Goal: Information Seeking & Learning: Check status

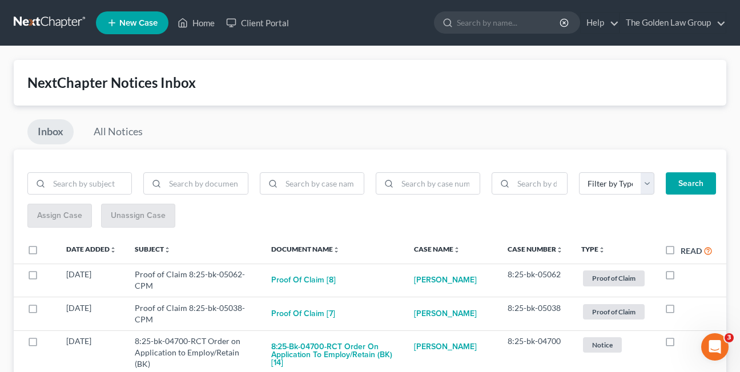
click at [294, 125] on div "Inbox All Notices" at bounding box center [370, 134] width 712 height 30
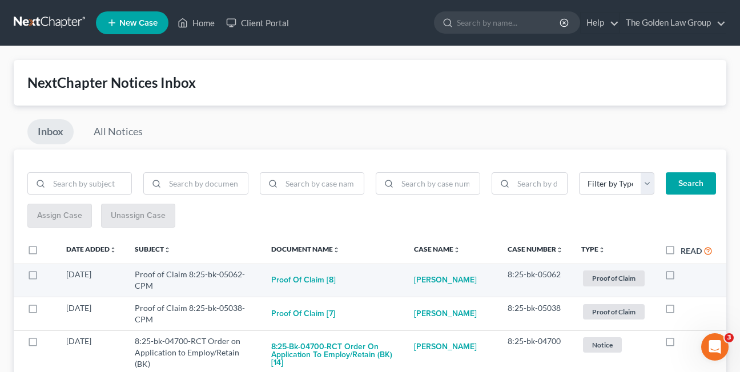
click at [680, 277] on label at bounding box center [680, 277] width 0 height 0
click at [685, 274] on input "checkbox" at bounding box center [688, 272] width 7 height 7
checkbox input "true"
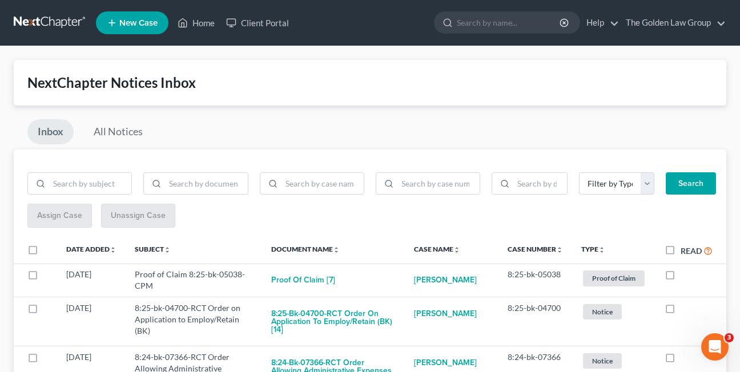
click at [680, 277] on label at bounding box center [680, 277] width 0 height 0
click at [685, 274] on input "checkbox" at bounding box center [688, 272] width 7 height 7
checkbox input "true"
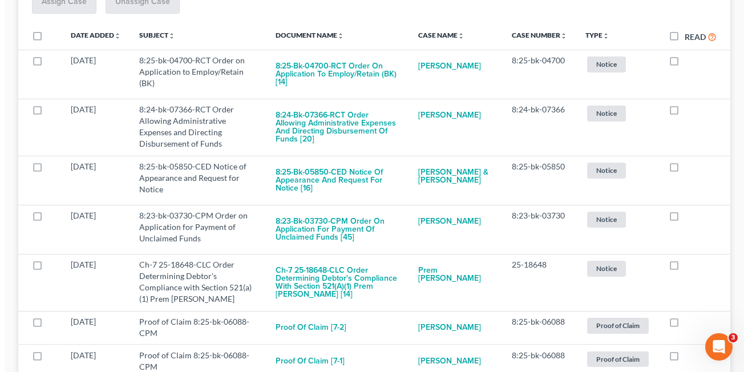
scroll to position [221, 0]
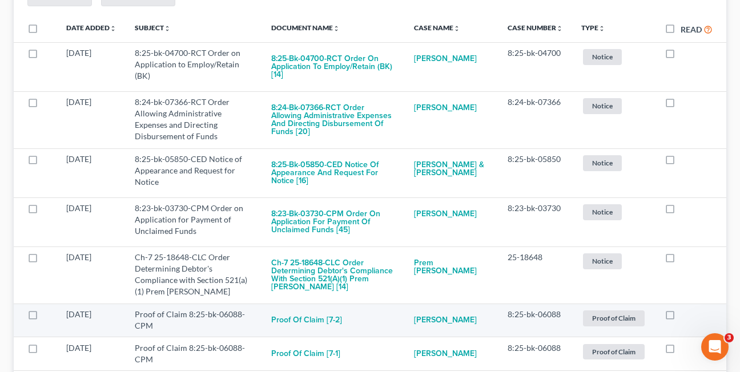
click at [680, 317] on label at bounding box center [680, 317] width 0 height 0
click at [685, 313] on input "checkbox" at bounding box center [688, 312] width 7 height 7
checkbox input "true"
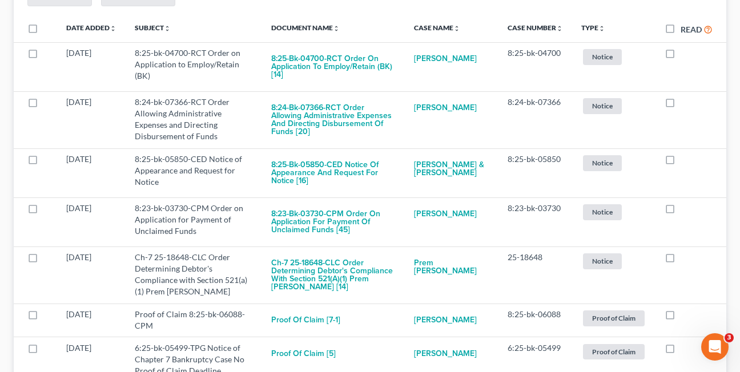
click at [680, 317] on label at bounding box center [680, 317] width 0 height 0
click at [685, 313] on input "checkbox" at bounding box center [688, 312] width 7 height 7
checkbox input "true"
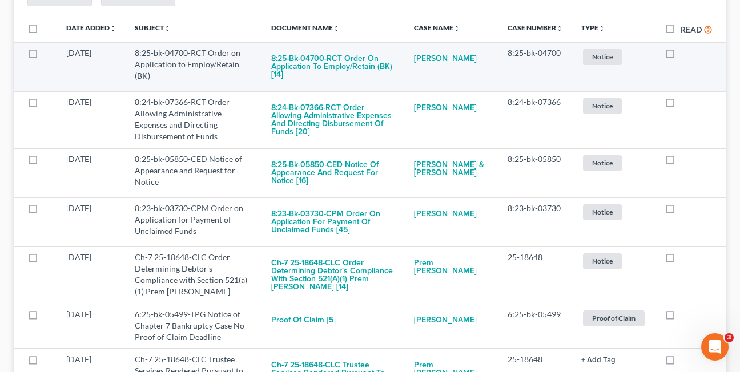
click at [324, 64] on button "8:25-bk-04700-RCT Order on Application to Employ/Retain (BK) [14]" at bounding box center [333, 66] width 124 height 39
checkbox input "true"
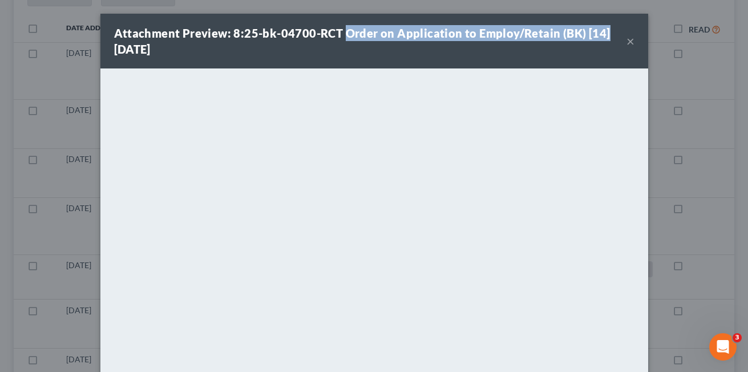
drag, startPoint x: 339, startPoint y: 33, endPoint x: 600, endPoint y: 33, distance: 261.5
click at [600, 33] on div "Attachment Preview: 8:25-bk-04700-RCT Order on Application to Employ/Retain (BK…" at bounding box center [370, 41] width 513 height 32
copy strong "Order on Application to Employ/Retain (BK) [14]"
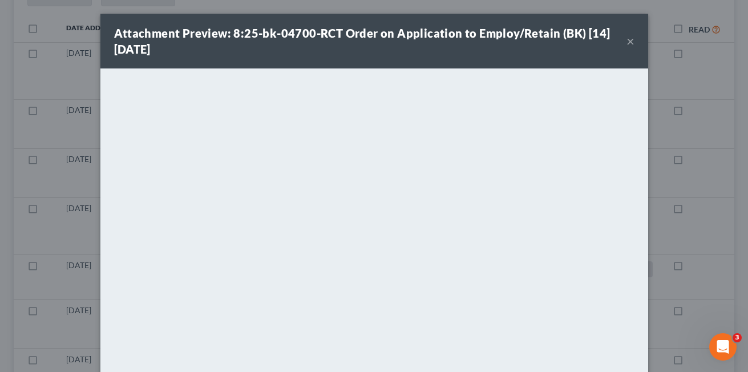
click at [393, 60] on div "Attachment Preview: 8:25-bk-04700-RCT Order on Application to Employ/Retain (BK…" at bounding box center [374, 41] width 548 height 55
click at [627, 43] on button "×" at bounding box center [631, 41] width 8 height 14
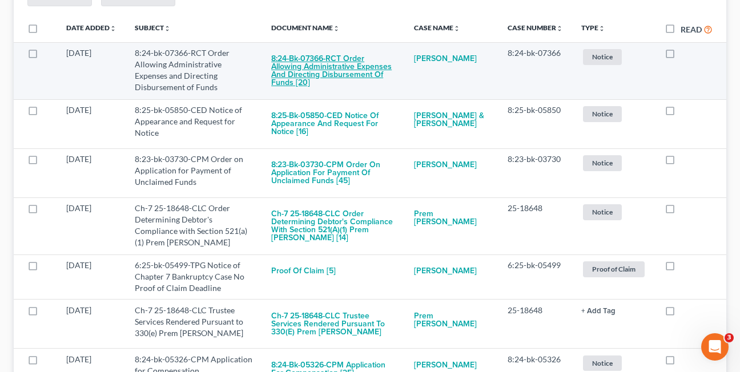
click at [334, 75] on button "8:24-bk-07366-RCT Order Allowing Administrative Expenses and Directing Disburse…" at bounding box center [333, 70] width 124 height 47
checkbox input "true"
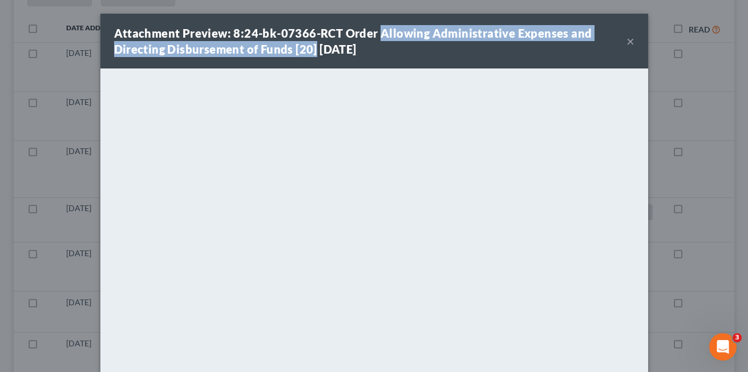
drag, startPoint x: 374, startPoint y: 31, endPoint x: 311, endPoint y: 54, distance: 67.6
click at [311, 54] on strong "Attachment Preview: 8:24-bk-07366-RCT Order Allowing Administrative Expenses an…" at bounding box center [353, 41] width 478 height 30
copy strong "Allowing Administrative Expenses and Directing Disbursement of Funds [20]"
click at [630, 39] on button "×" at bounding box center [631, 41] width 8 height 14
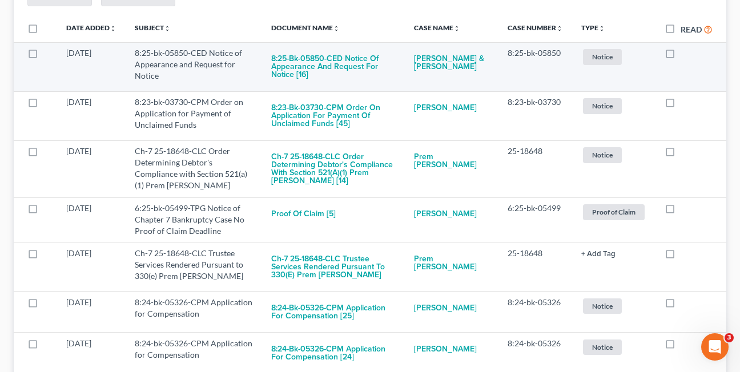
click at [680, 56] on label at bounding box center [680, 56] width 0 height 0
click at [685, 55] on input "checkbox" at bounding box center [688, 50] width 7 height 7
checkbox input "true"
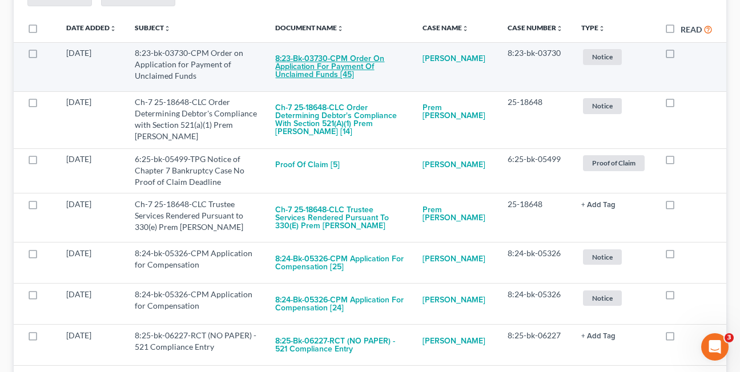
click at [304, 71] on button "8:23-bk-03730-CPM Order on Application for Payment of Unclaimed Funds [45]" at bounding box center [339, 66] width 129 height 39
checkbox input "true"
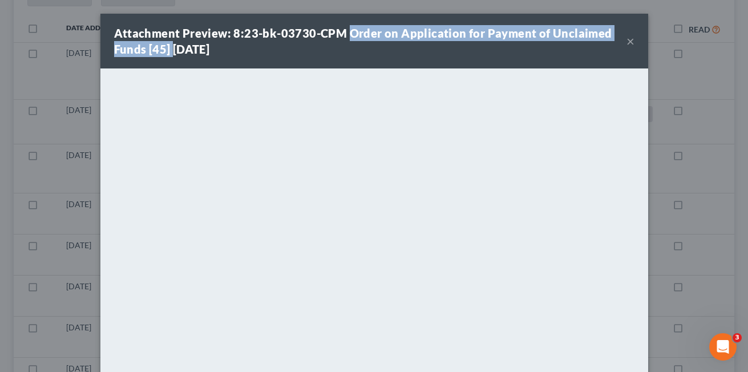
drag, startPoint x: 344, startPoint y: 34, endPoint x: 164, endPoint y: 53, distance: 181.3
click at [164, 53] on strong "Attachment Preview: 8:23-bk-03730-CPM Order on Application for Payment of Uncla…" at bounding box center [363, 41] width 498 height 30
drag, startPoint x: 164, startPoint y: 53, endPoint x: 158, endPoint y: 51, distance: 6.5
copy strong "Order on Application for Payment of Unclaimed Funds [45]"
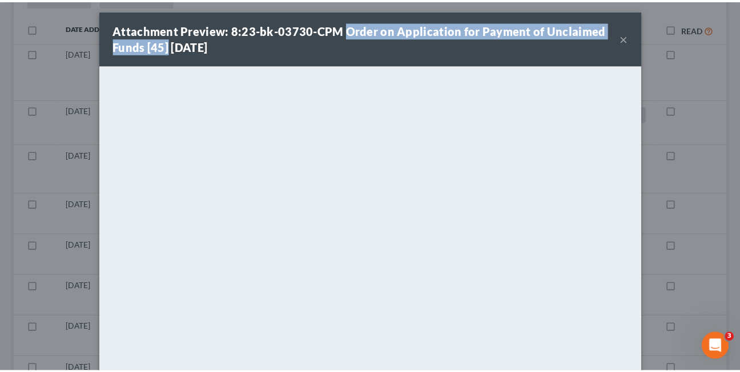
scroll to position [0, 0]
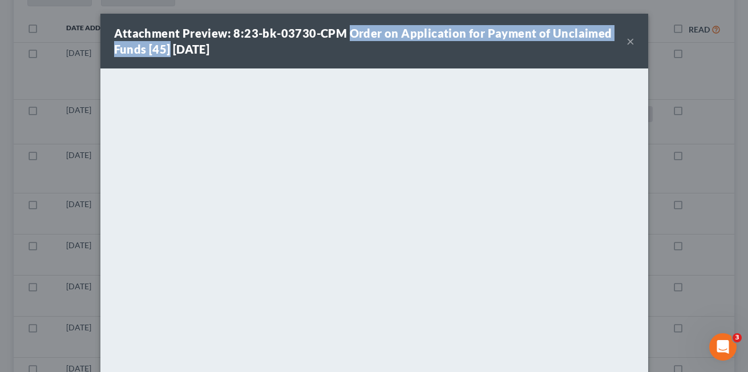
click at [627, 37] on button "×" at bounding box center [631, 41] width 8 height 14
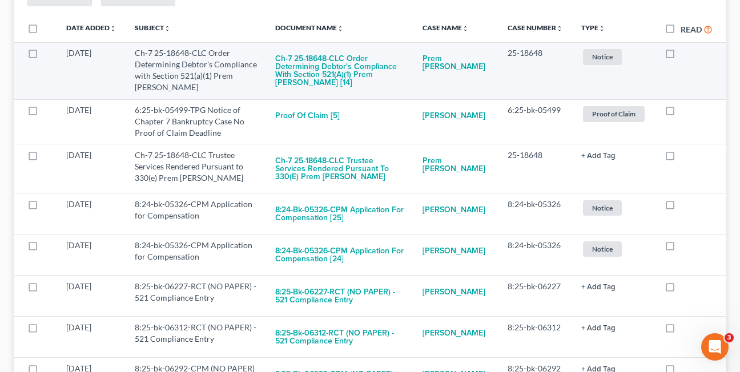
click at [680, 56] on label at bounding box center [680, 56] width 0 height 0
click at [685, 54] on input "checkbox" at bounding box center [688, 50] width 7 height 7
checkbox input "true"
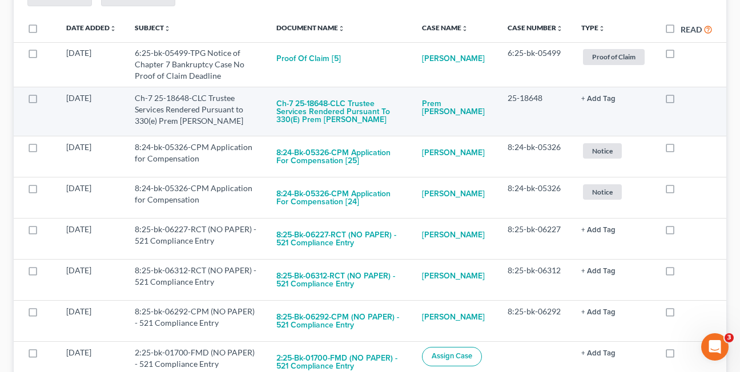
click at [680, 101] on label at bounding box center [680, 101] width 0 height 0
click at [685, 99] on input "checkbox" at bounding box center [688, 95] width 7 height 7
checkbox input "true"
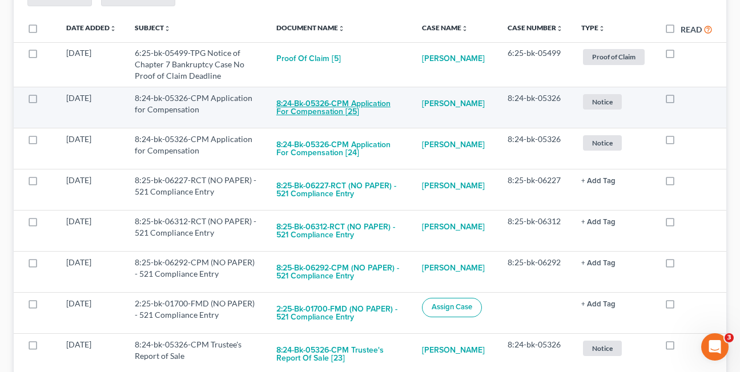
click at [314, 111] on button "8:24-bk-05326-CPM Application for Compensation [25]" at bounding box center [339, 107] width 127 height 31
checkbox input "true"
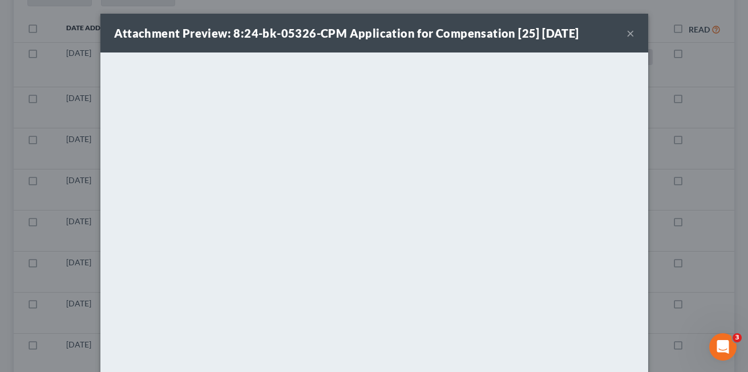
click at [627, 34] on button "×" at bounding box center [631, 33] width 8 height 14
